Goal: Check status

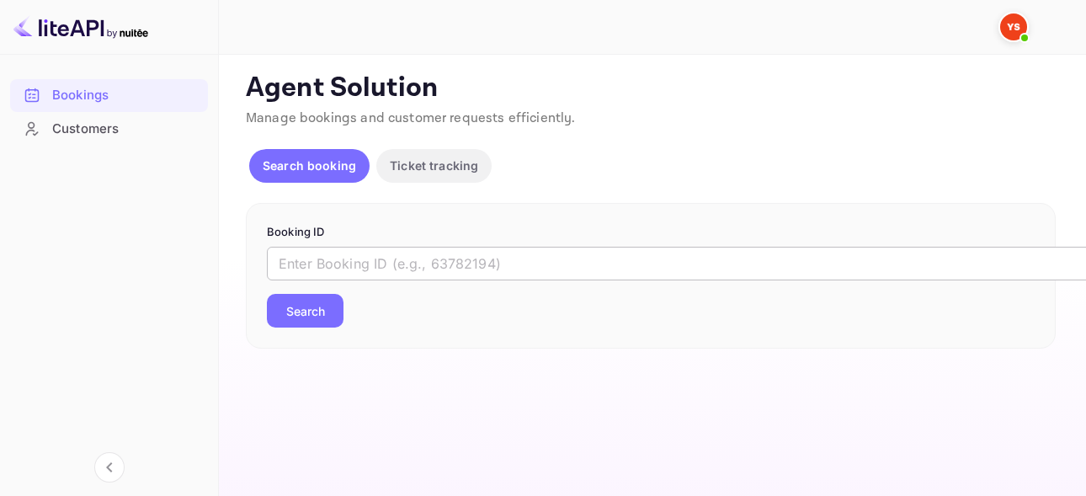
click at [605, 267] on input "text" at bounding box center [688, 264] width 842 height 34
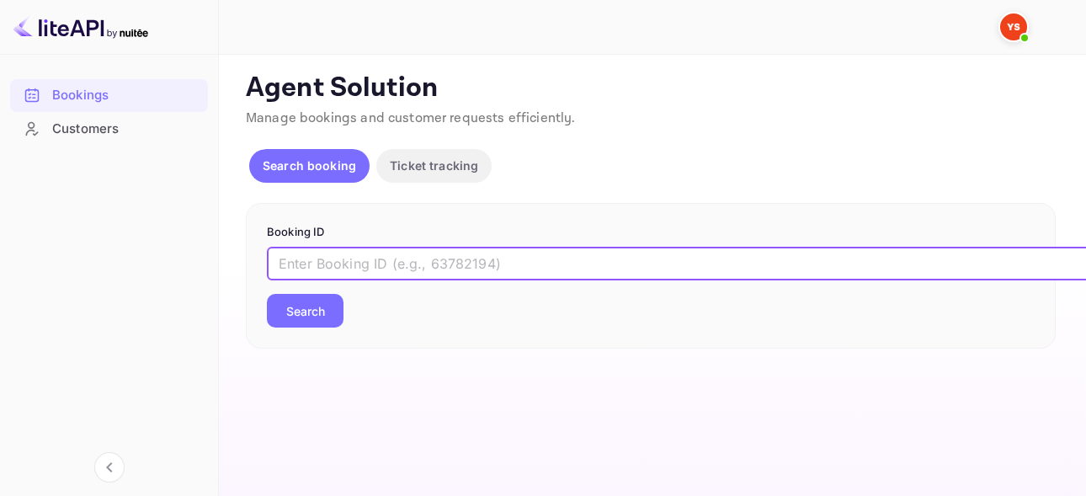
paste input "9736495"
type input "9736495"
click at [316, 310] on button "Search" at bounding box center [305, 311] width 77 height 34
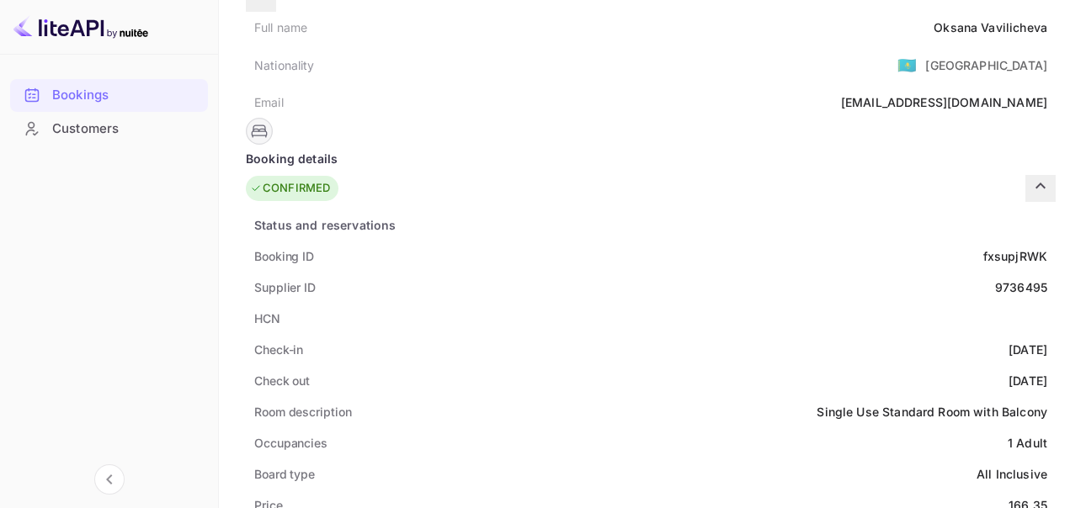
scroll to position [84, 0]
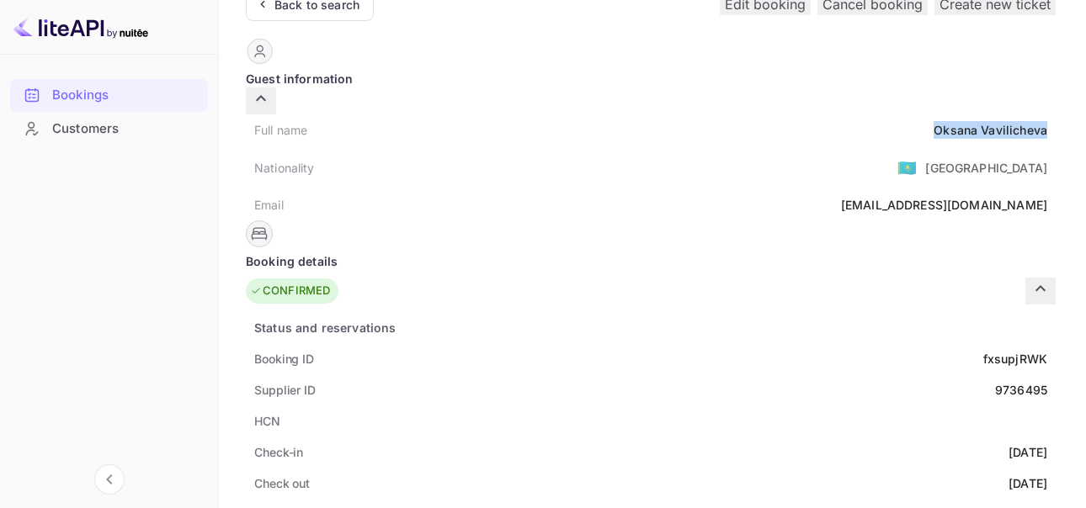
drag, startPoint x: 512, startPoint y: 108, endPoint x: 626, endPoint y: 111, distance: 114.5
click at [626, 114] on div "Full name [PERSON_NAME]" at bounding box center [651, 129] width 810 height 31
copy div "[PERSON_NAME]"
drag, startPoint x: 562, startPoint y: 334, endPoint x: 627, endPoint y: 337, distance: 64.9
click at [627, 343] on div "Booking ID fxsupjRWK" at bounding box center [651, 358] width 810 height 31
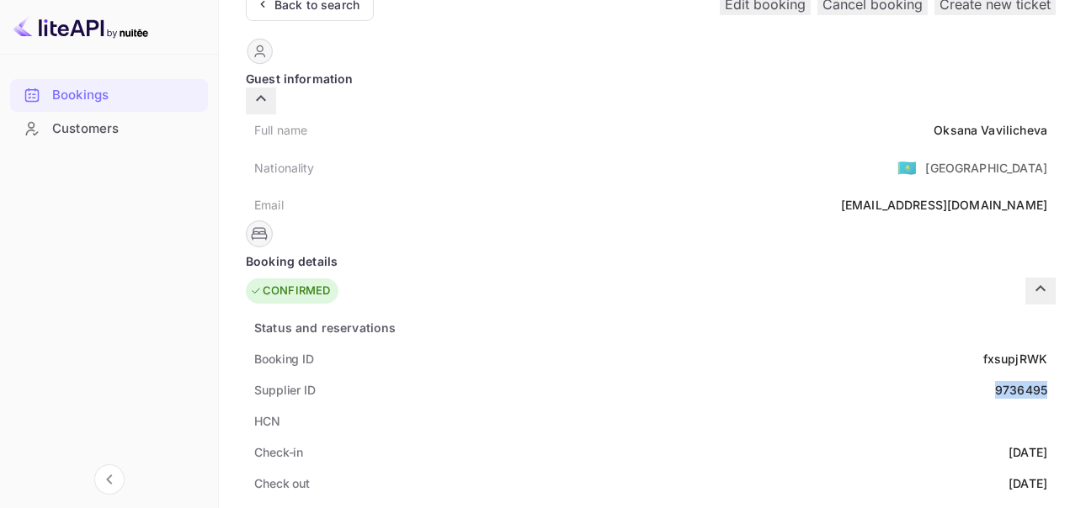
drag, startPoint x: 577, startPoint y: 367, endPoint x: 629, endPoint y: 366, distance: 52.2
click at [629, 375] on div "Supplier ID 9736495" at bounding box center [651, 390] width 810 height 31
copy div "9736495"
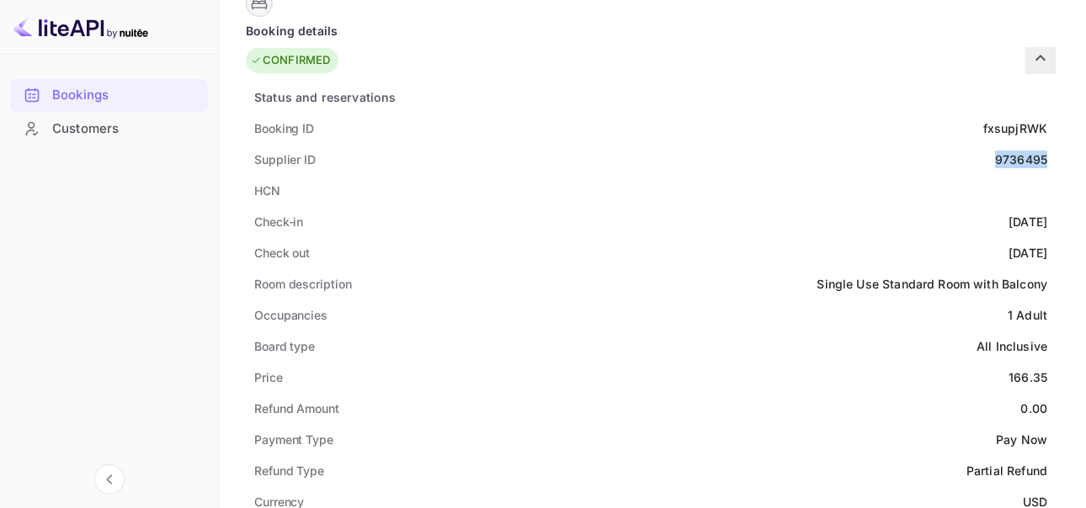
scroll to position [337, 0]
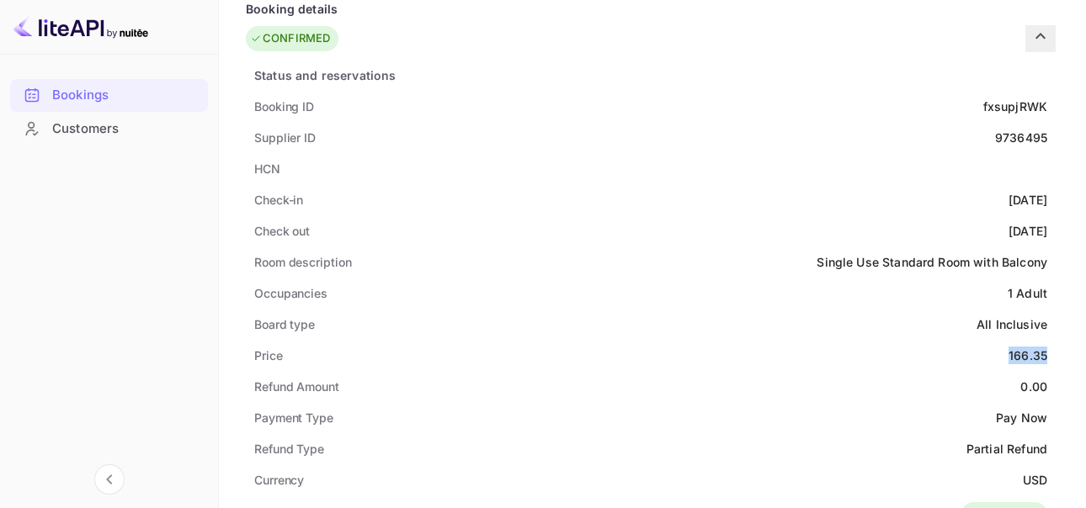
drag, startPoint x: 621, startPoint y: 331, endPoint x: 632, endPoint y: 331, distance: 10.9
click at [632, 340] on div "Price 166.35" at bounding box center [651, 355] width 810 height 31
copy div "166.35"
drag, startPoint x: 607, startPoint y: 454, endPoint x: 632, endPoint y: 454, distance: 25.3
click at [632, 465] on div "Currency USD" at bounding box center [651, 480] width 810 height 31
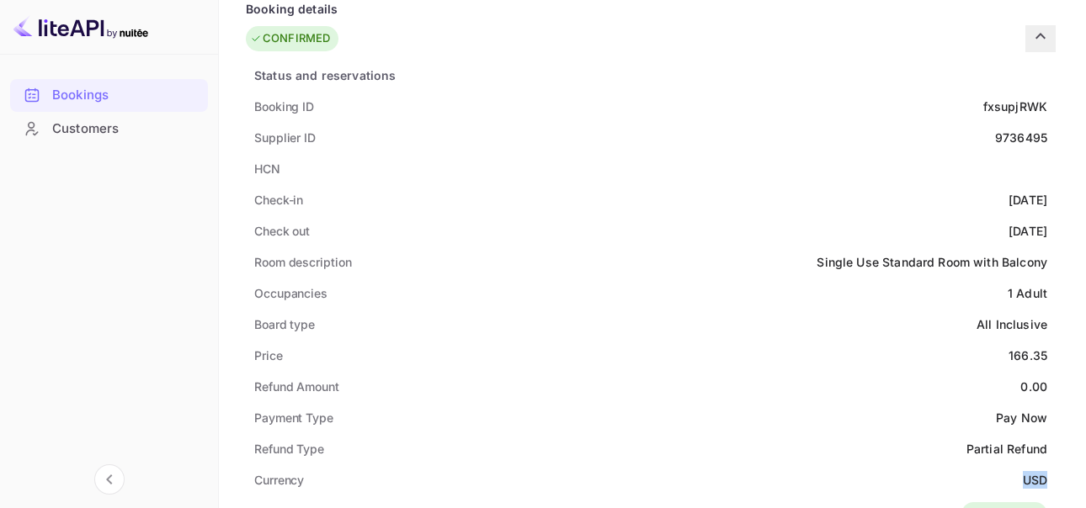
copy div "USD"
